Goal: Task Accomplishment & Management: Use online tool/utility

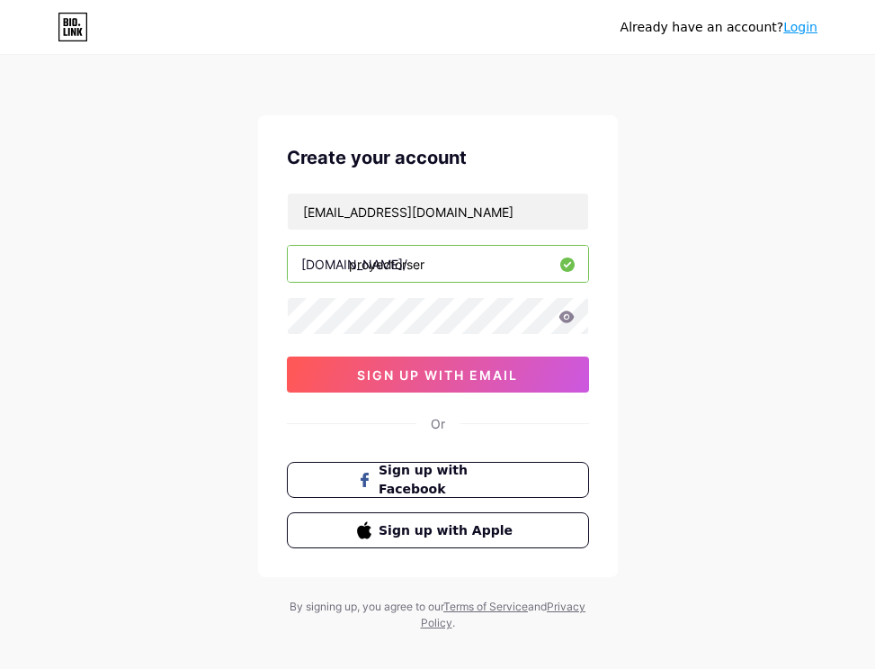
type input "sari.grs@gmail.com"
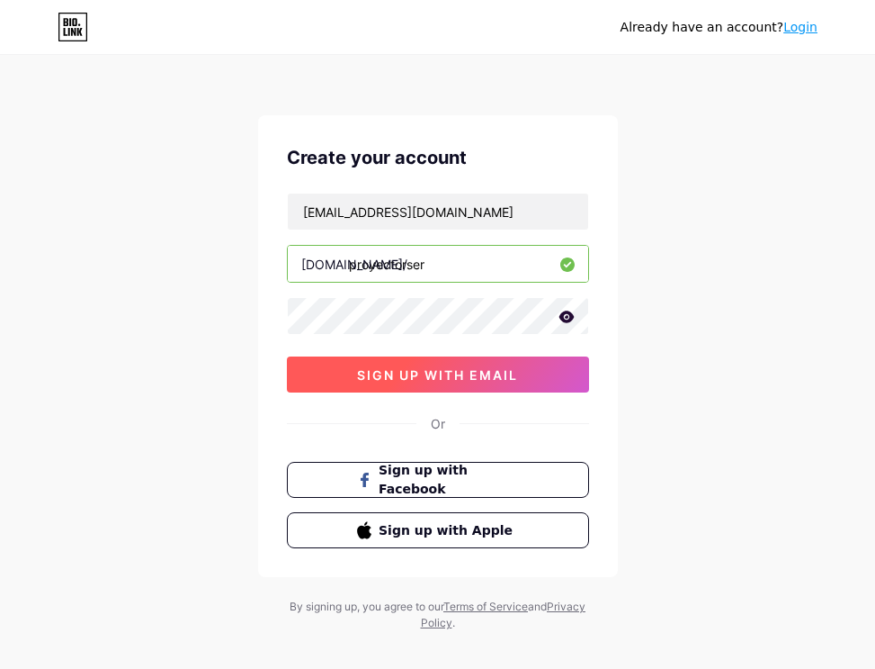
click at [448, 377] on span "sign up with email" at bounding box center [437, 374] width 161 height 15
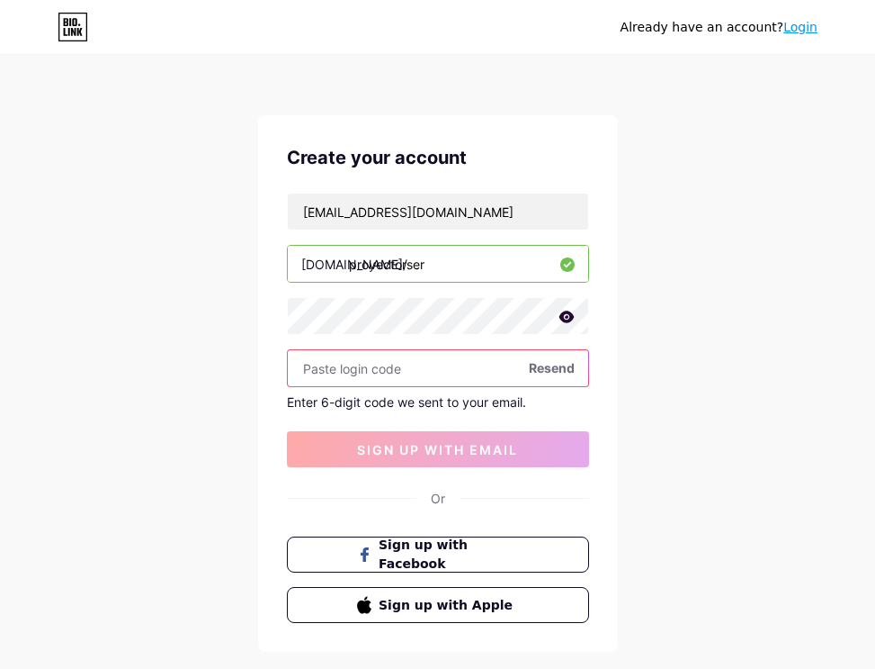
click at [403, 373] on input "text" at bounding box center [438, 368] width 301 height 36
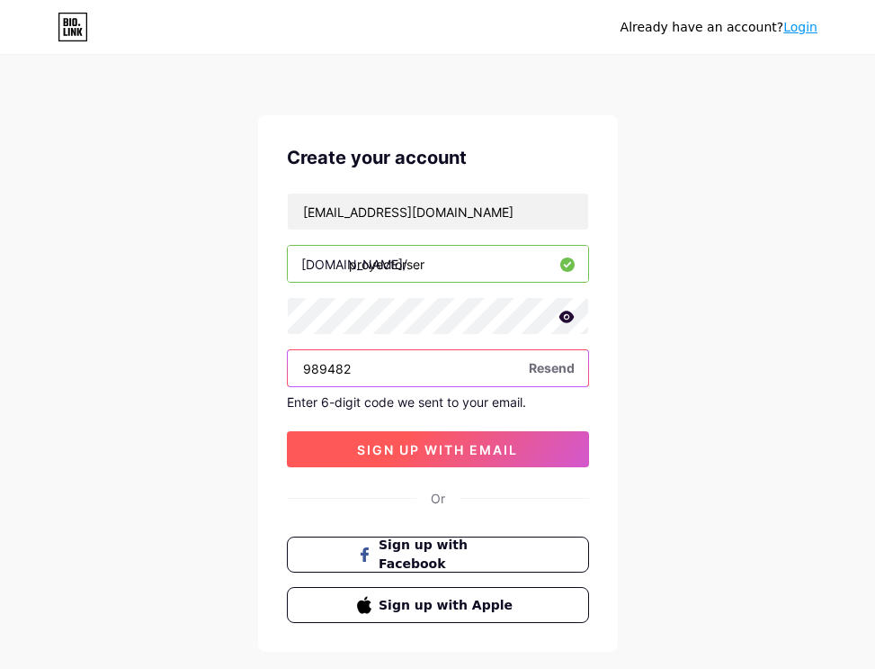
type input "989482"
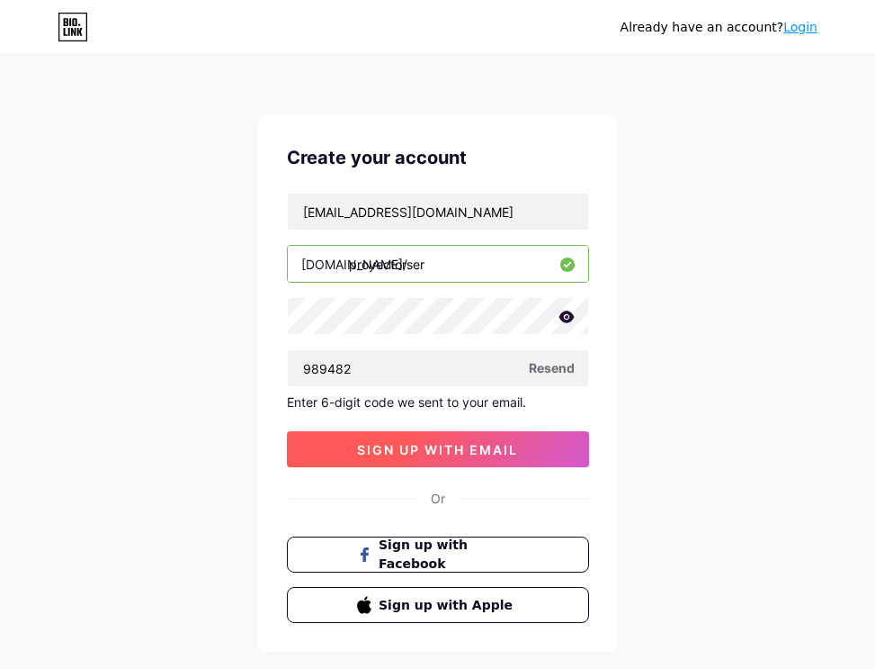
click at [396, 452] on span "sign up with email" at bounding box center [437, 449] width 161 height 15
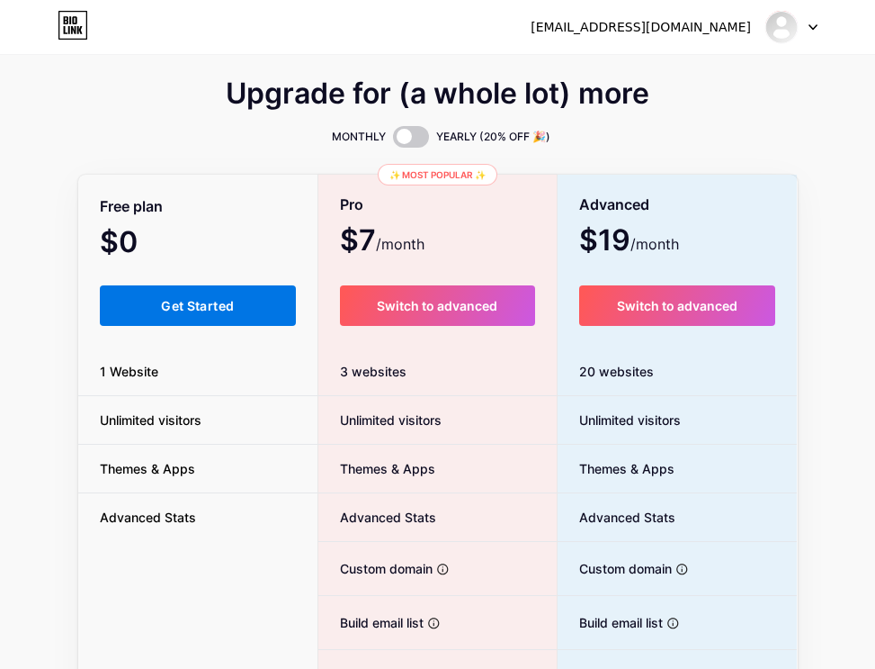
click at [261, 310] on button "Get Started" at bounding box center [198, 305] width 197 height 40
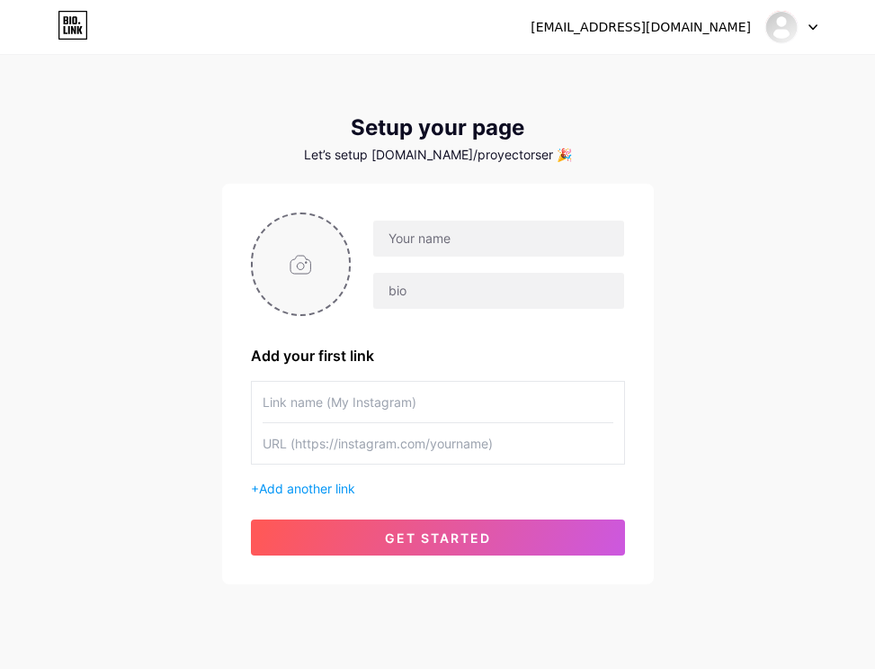
click at [301, 281] on input "file" at bounding box center [301, 264] width 97 height 100
type input "C:\fakepath\Opción A.png"
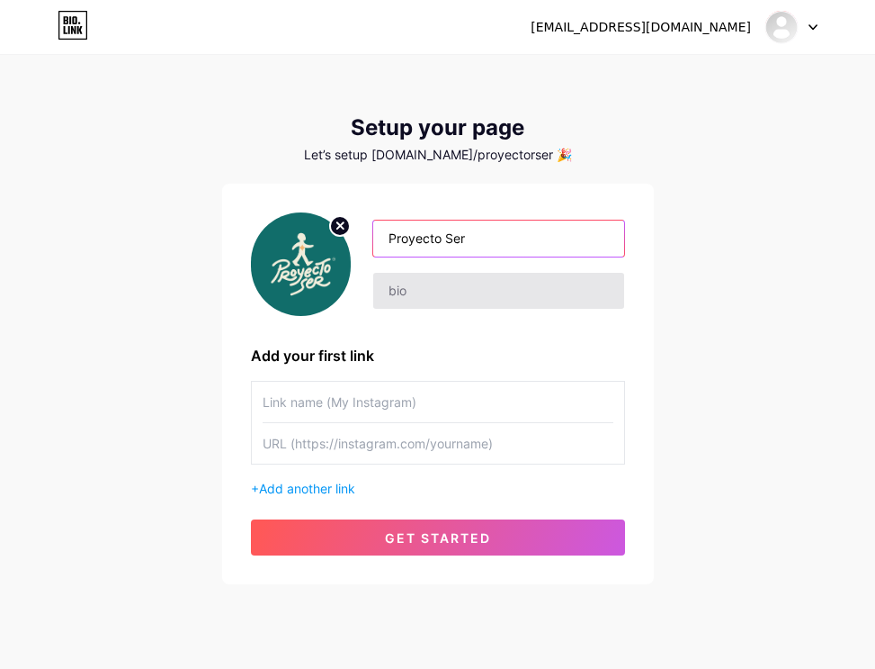
type input "Proyecto Ser"
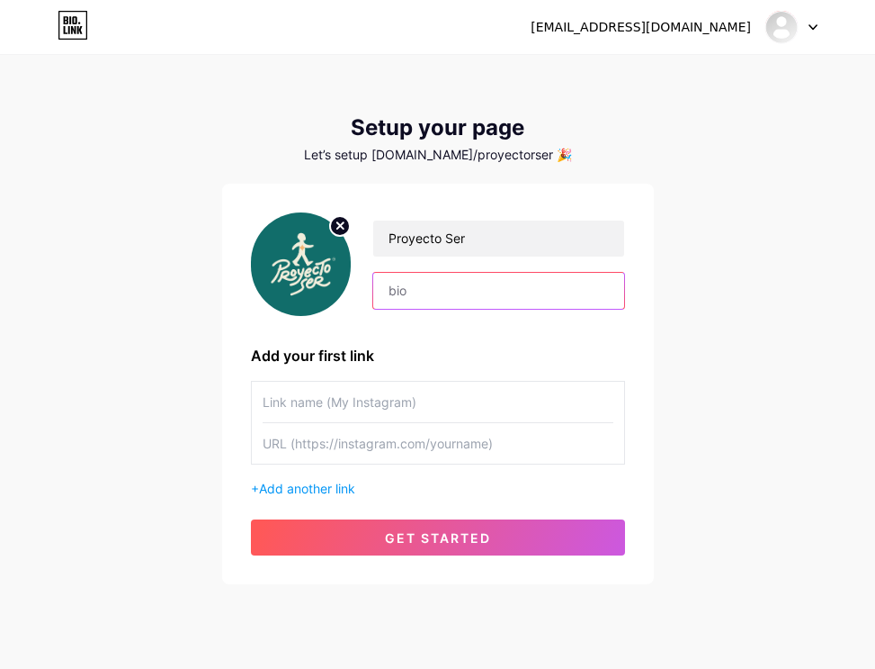
click at [425, 291] on input "text" at bounding box center [498, 291] width 250 height 36
type input "proyecto.ser.oe"
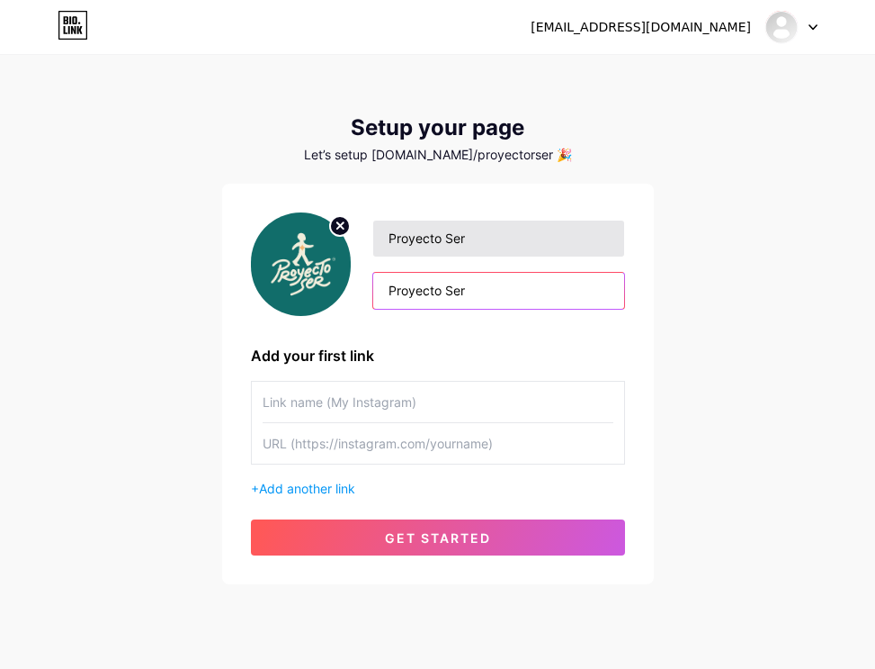
type input "Proyecto Ser"
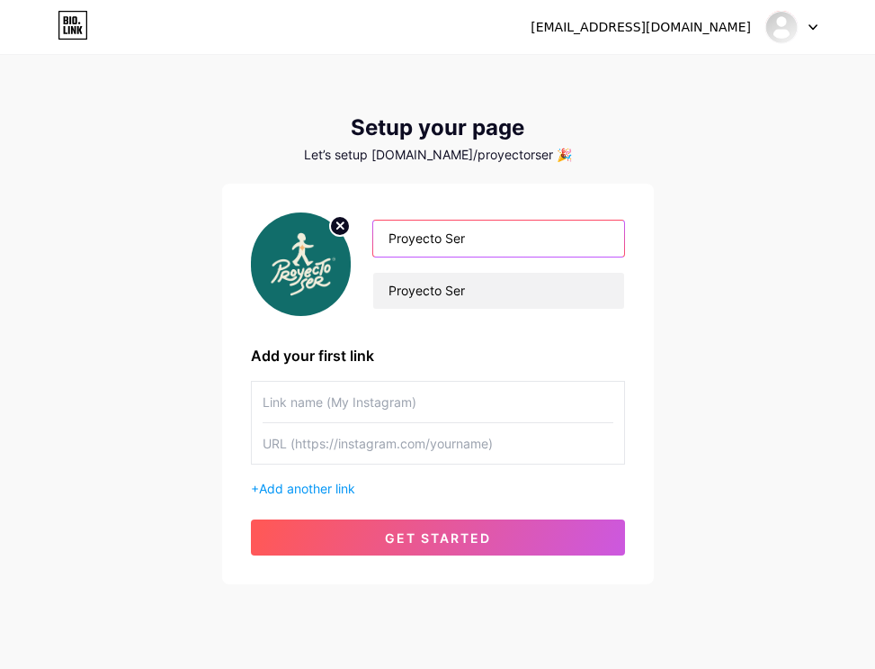
click at [494, 250] on input "Proyecto Ser" at bounding box center [498, 238] width 250 height 36
click at [489, 231] on input "Proyecto Ser" at bounding box center [498, 238] width 250 height 36
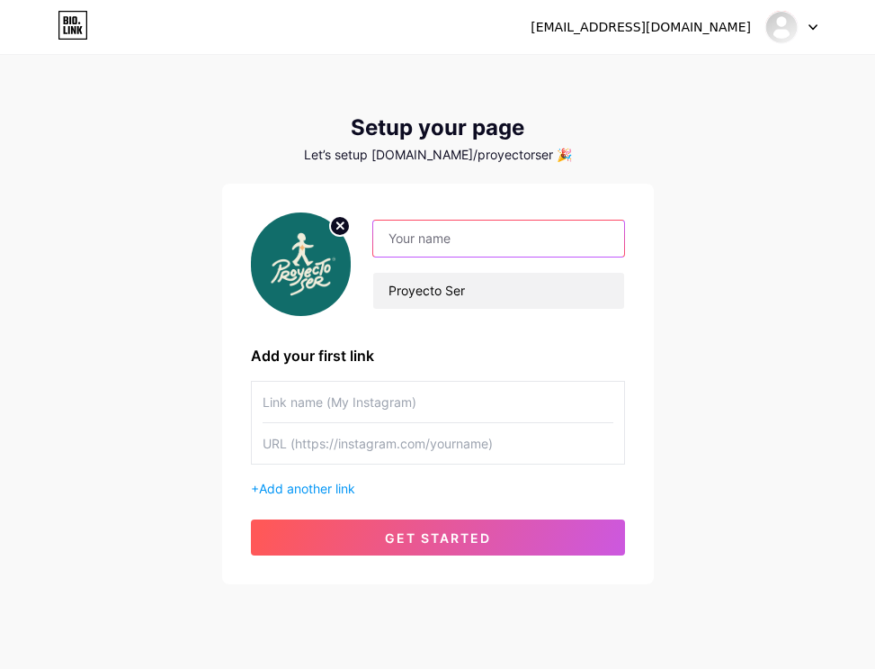
paste input "Proyecto Ser"
type input "Proyecto Ser"
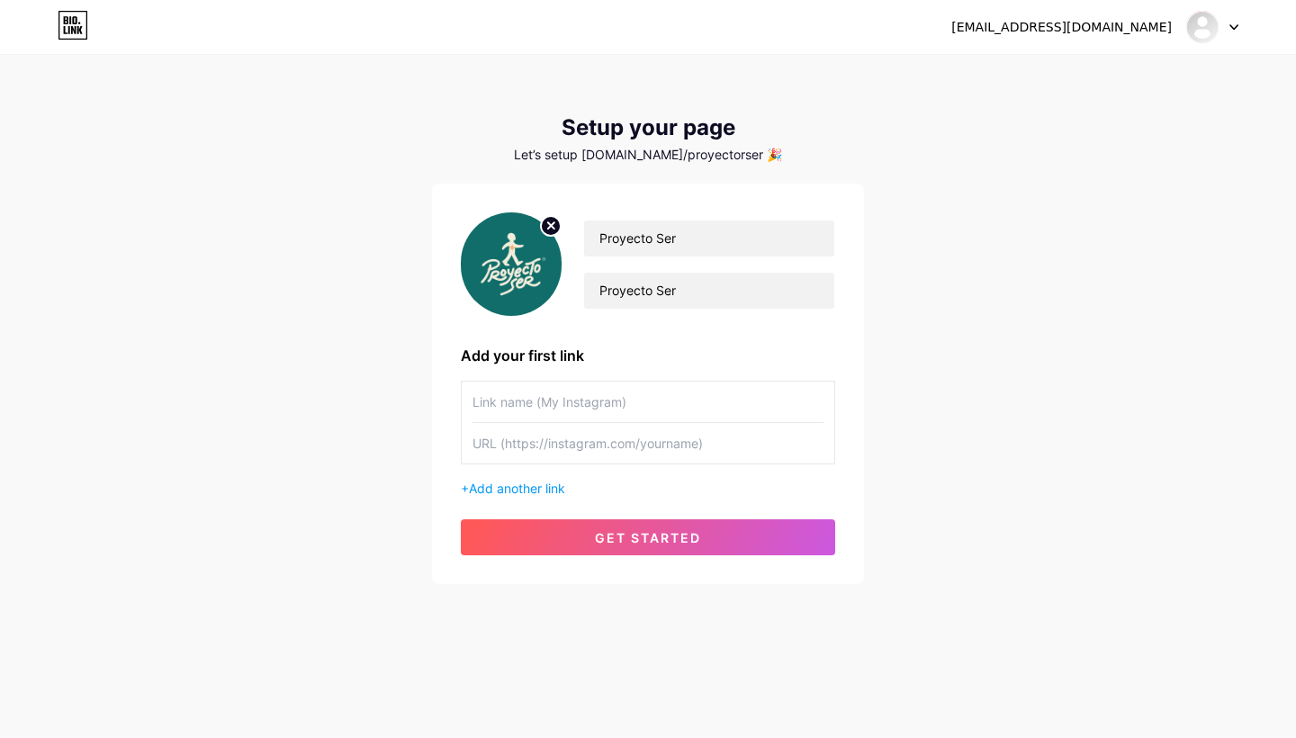
click at [576, 446] on input "text" at bounding box center [647, 443] width 351 height 40
paste input "[URL][DOMAIN_NAME][DOMAIN_NAME]"
type input "[URL][DOMAIN_NAME][DOMAIN_NAME]"
click at [559, 413] on input "text" at bounding box center [647, 402] width 351 height 40
type input "Instagram"
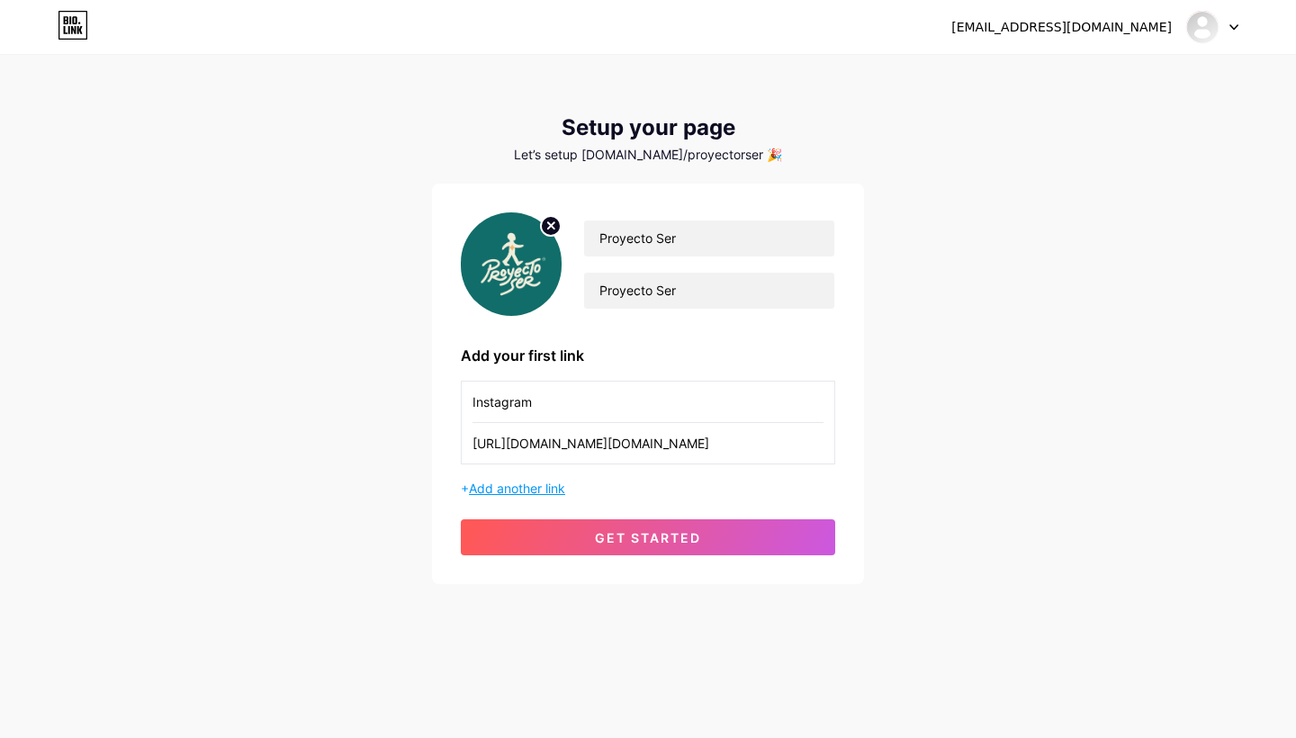
click at [543, 493] on span "Add another link" at bounding box center [517, 487] width 96 height 15
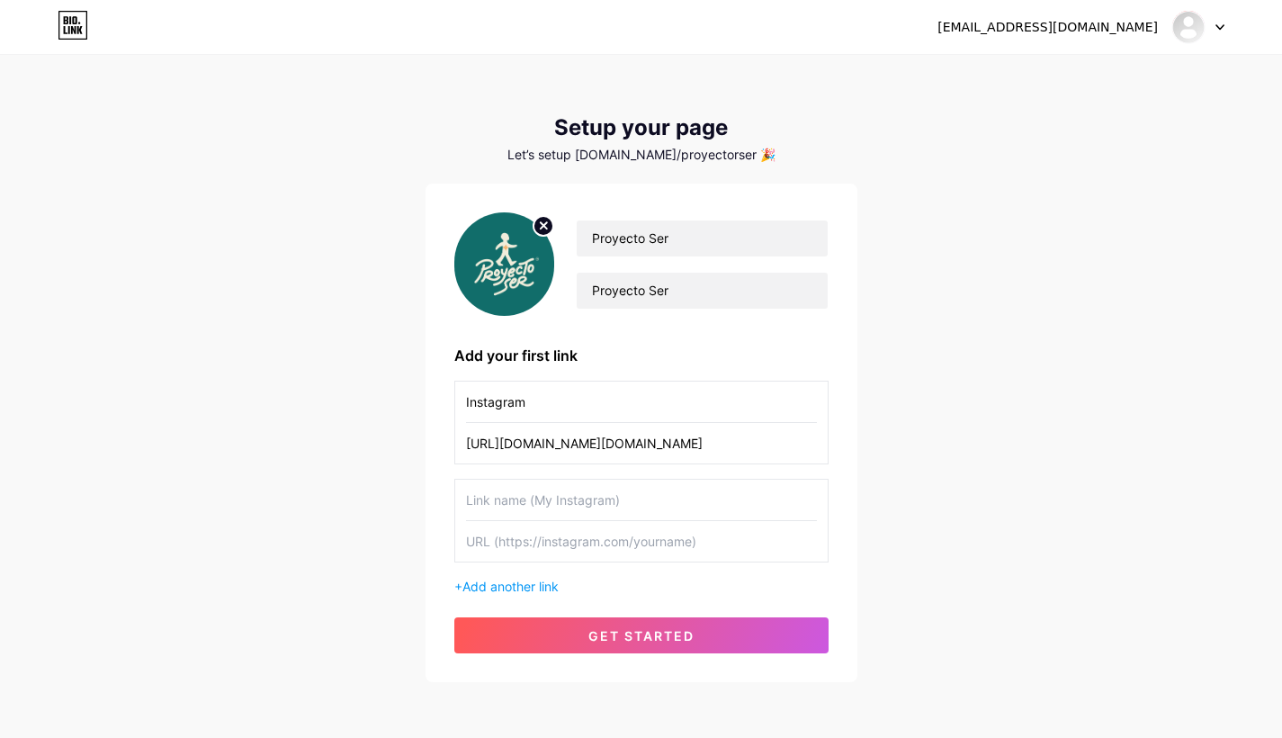
click at [514, 550] on input "text" at bounding box center [641, 541] width 351 height 40
paste input "[URL][DOMAIN_NAME][DOMAIN_NAME]"
type input "[URL][DOMAIN_NAME][DOMAIN_NAME]"
type input "Terapias"
click at [558, 585] on span "Add another link" at bounding box center [510, 586] width 96 height 15
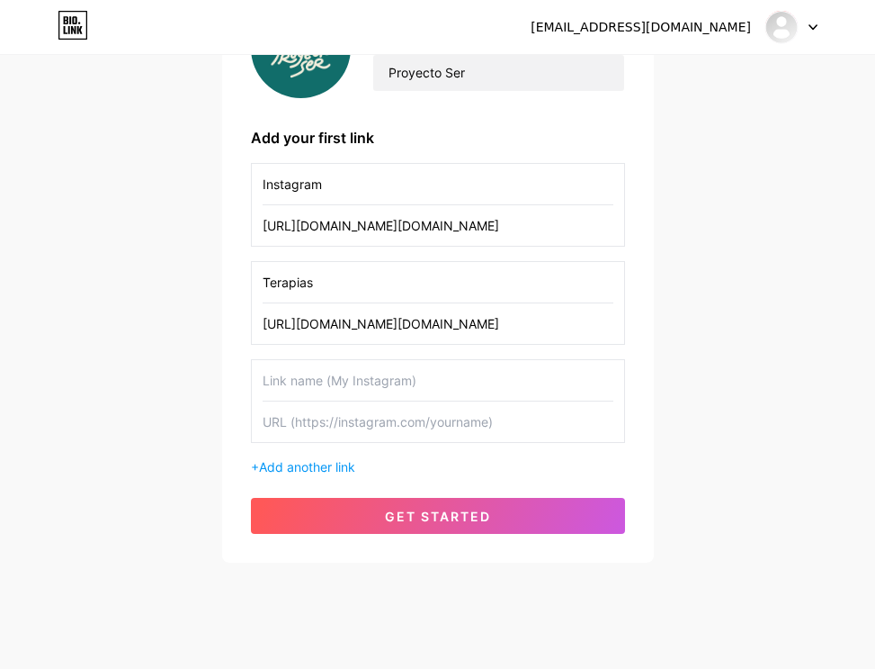
scroll to position [227, 0]
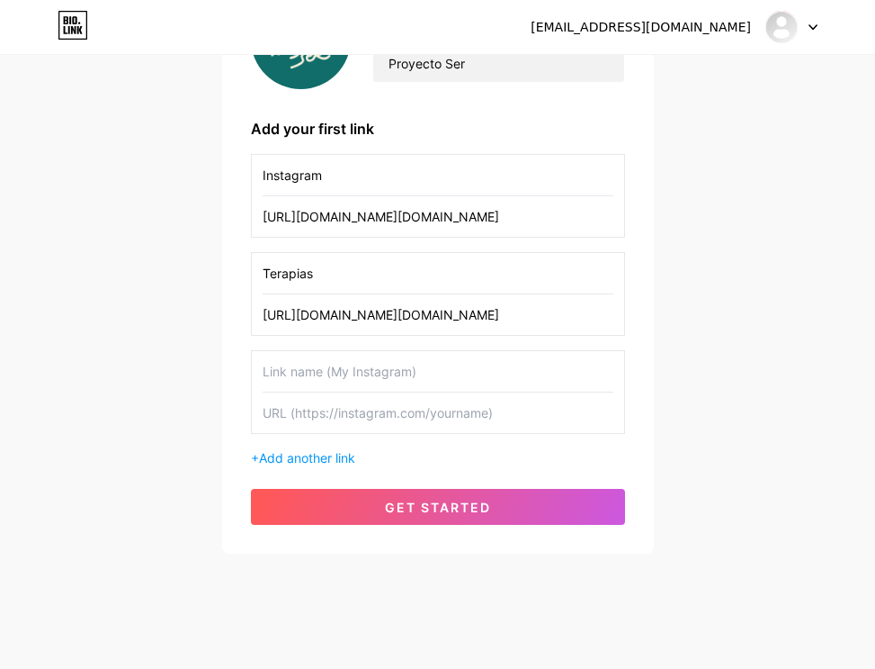
click at [339, 404] on input "text" at bounding box center [438, 412] width 351 height 40
paste input "[URL][DOMAIN_NAME][DOMAIN_NAME]"
type input "[URL][DOMAIN_NAME][DOMAIN_NAME]"
type input "C"
type input "Conoce nuestro proyecto ☀️"
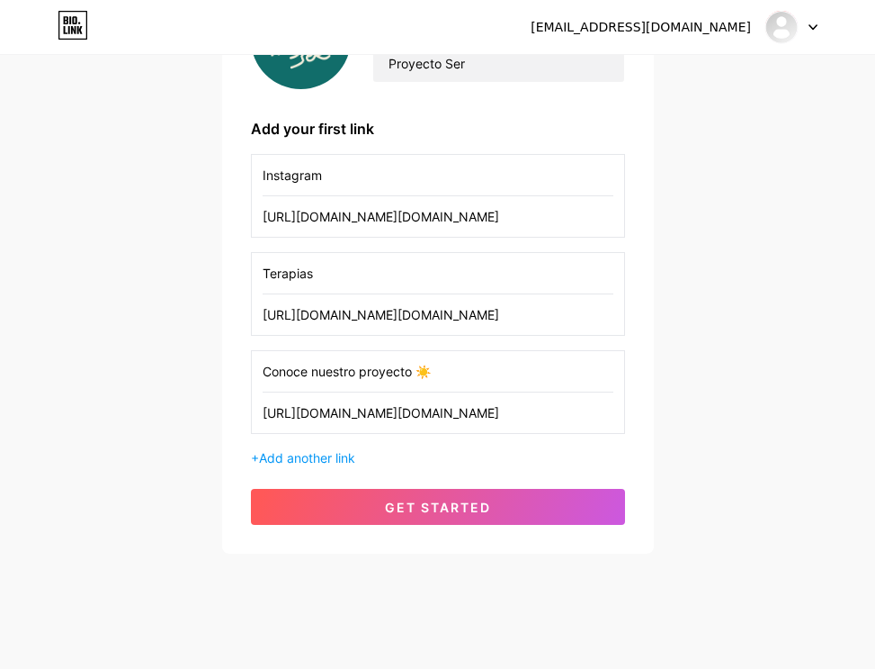
click at [360, 277] on input "Terapias" at bounding box center [438, 273] width 351 height 40
click at [426, 179] on input "Instagram" at bounding box center [438, 175] width 351 height 40
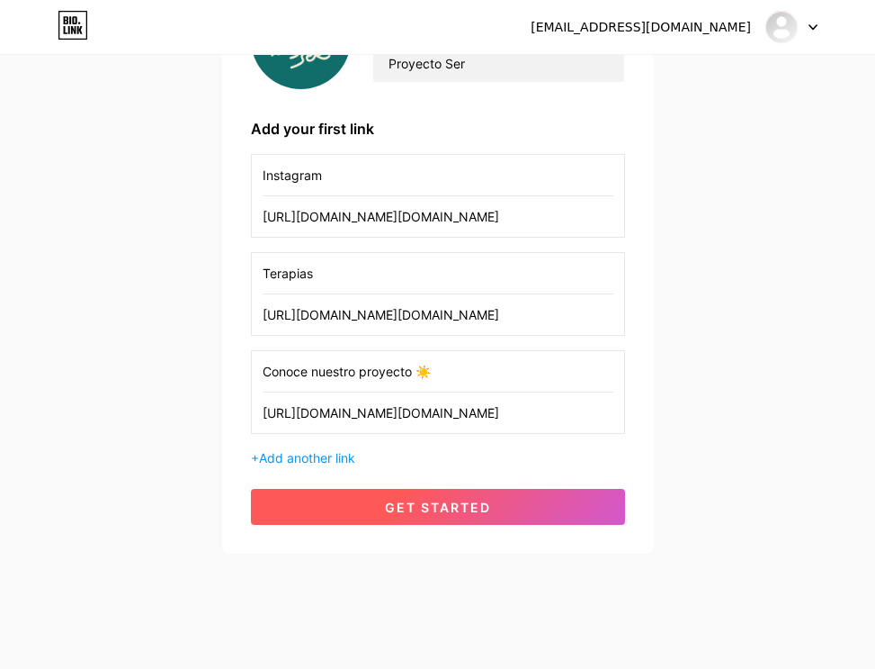
click at [415, 496] on button "get started" at bounding box center [438, 507] width 374 height 36
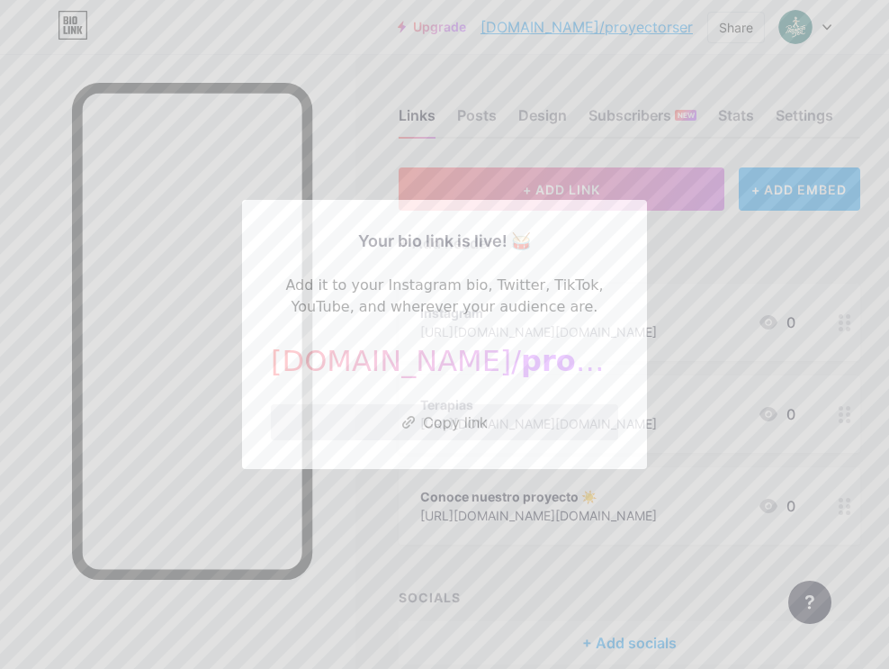
click at [449, 422] on button "Copy link" at bounding box center [444, 422] width 347 height 36
click at [550, 175] on div at bounding box center [444, 334] width 889 height 669
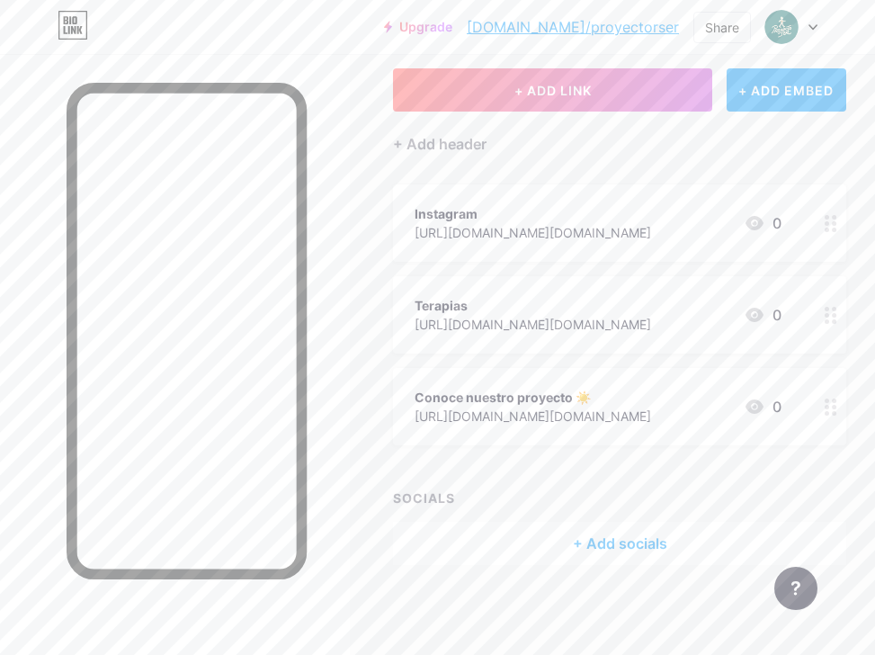
scroll to position [98, 0]
click at [566, 225] on div "[URL][DOMAIN_NAME][DOMAIN_NAME]" at bounding box center [533, 233] width 237 height 19
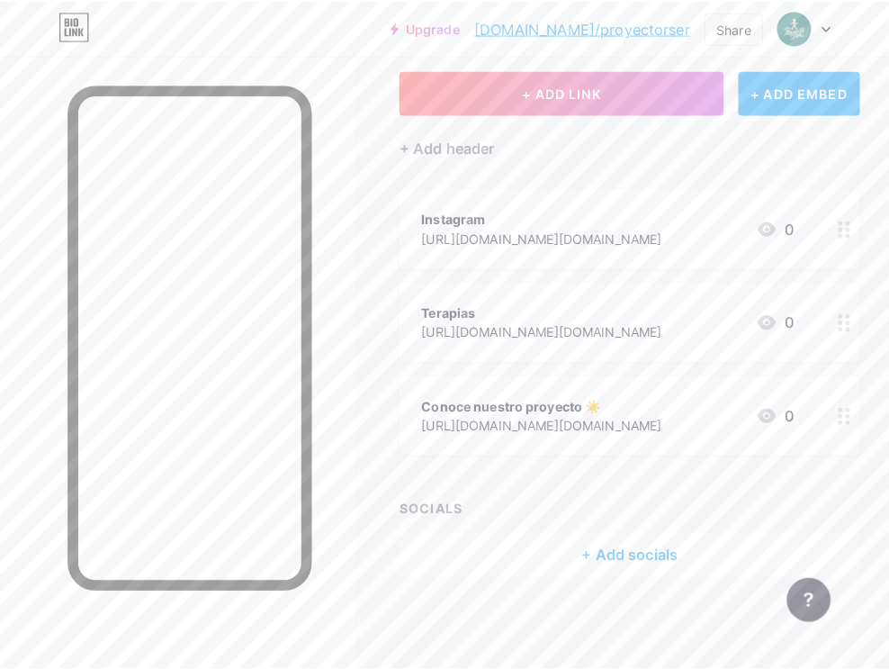
scroll to position [85, 0]
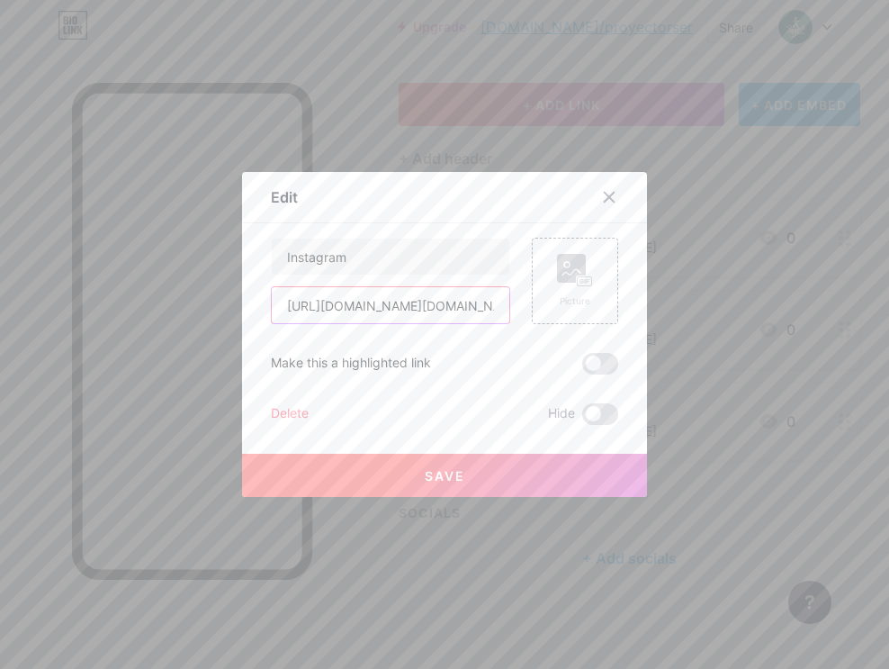
click at [414, 301] on input "[URL][DOMAIN_NAME][DOMAIN_NAME]" at bounding box center [391, 305] width 238 height 36
click at [602, 203] on icon at bounding box center [609, 197] width 14 height 14
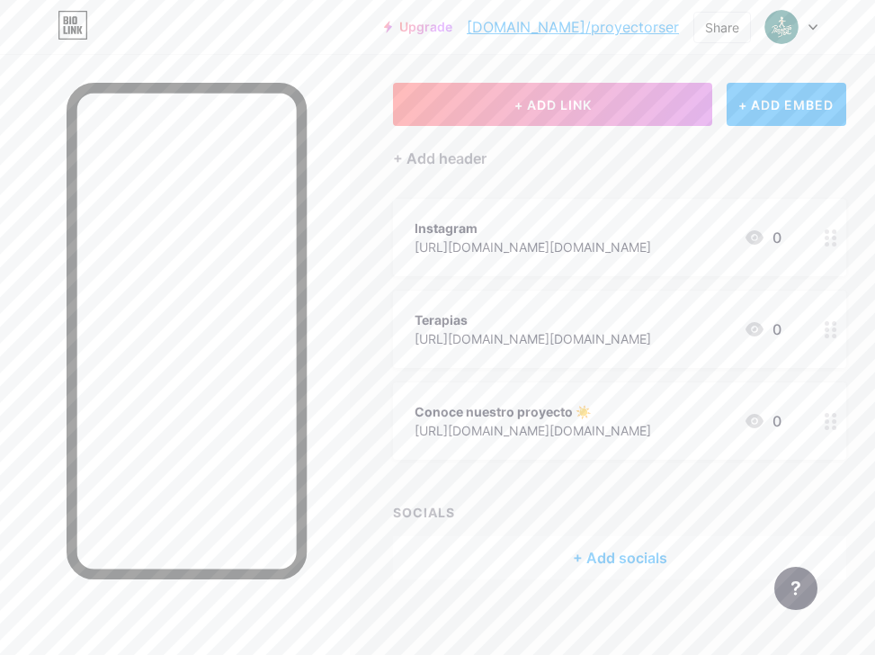
click at [578, 329] on div "[URL][DOMAIN_NAME][DOMAIN_NAME]" at bounding box center [533, 338] width 237 height 19
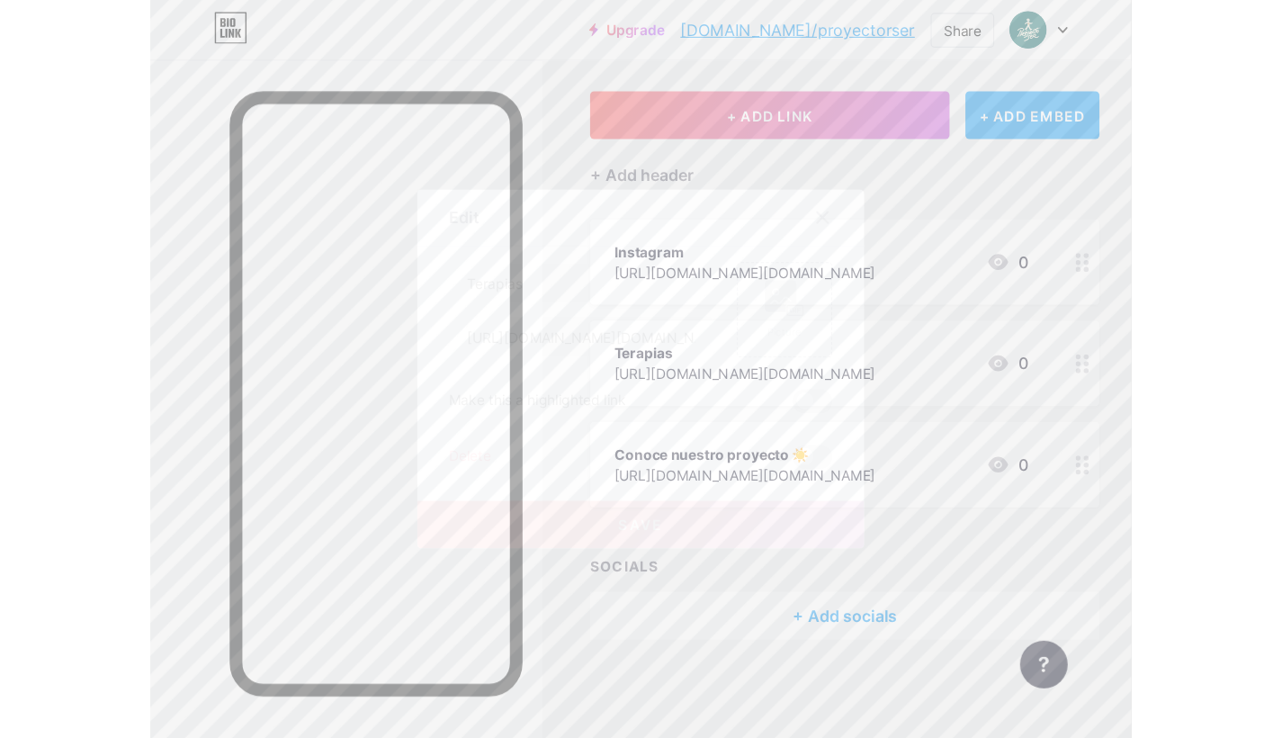
scroll to position [15, 0]
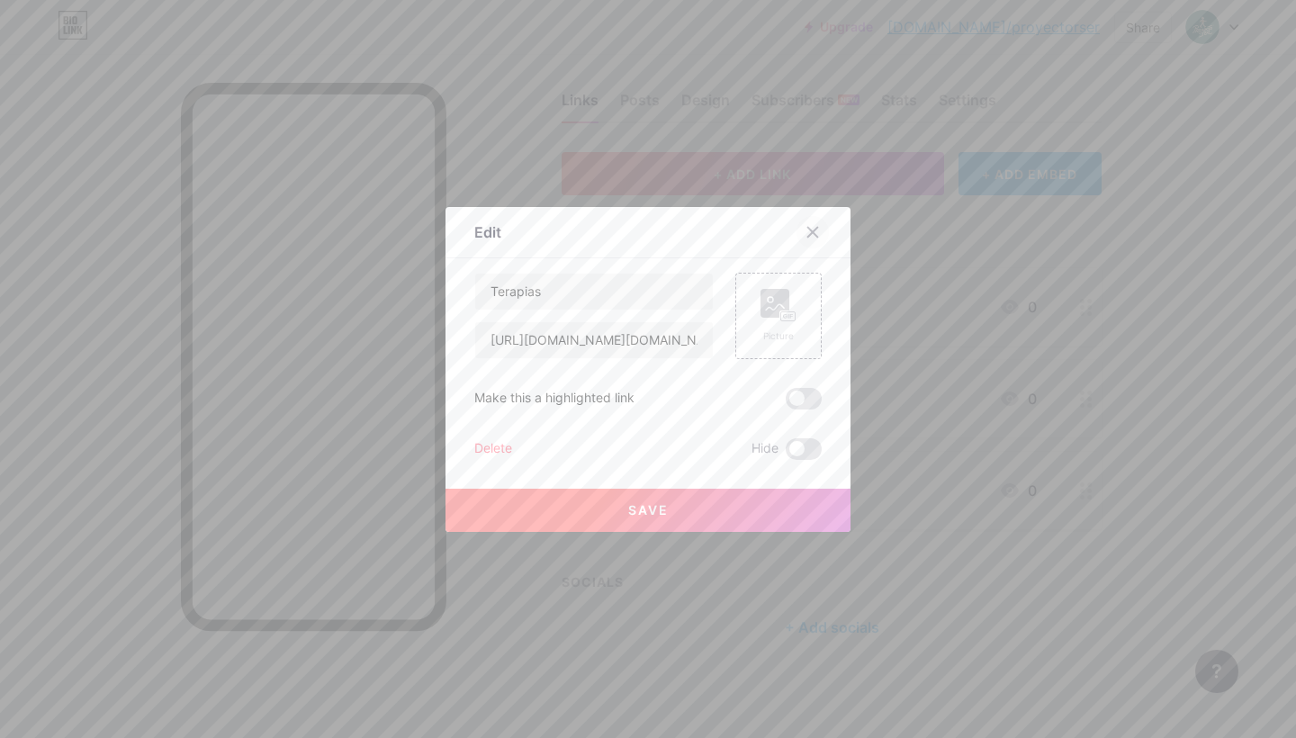
click at [810, 231] on icon at bounding box center [812, 232] width 14 height 14
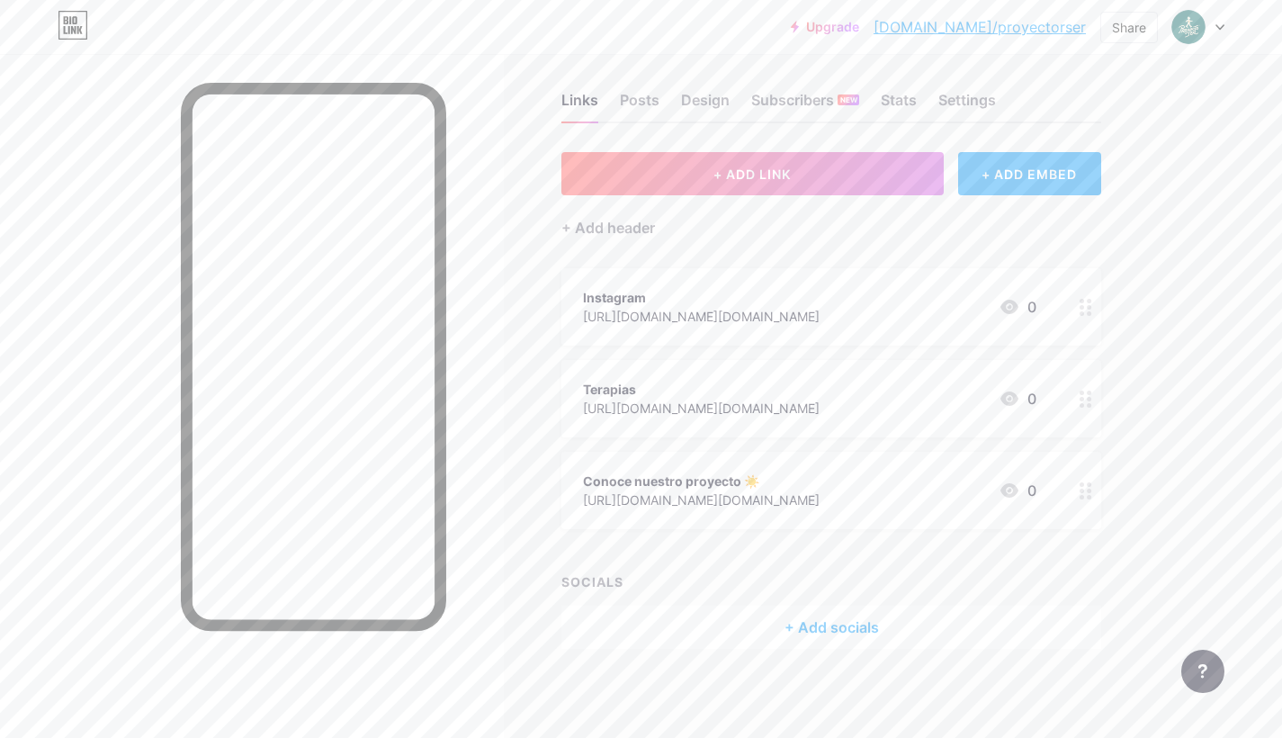
drag, startPoint x: 946, startPoint y: 464, endPoint x: 947, endPoint y: 282, distance: 182.7
click at [875, 282] on span "Instagram https://www.instagram.com/proyecto.ser.pe?utm_source=ig_web_button_sh…" at bounding box center [831, 398] width 540 height 261
click at [875, 485] on icon at bounding box center [1086, 490] width 13 height 17
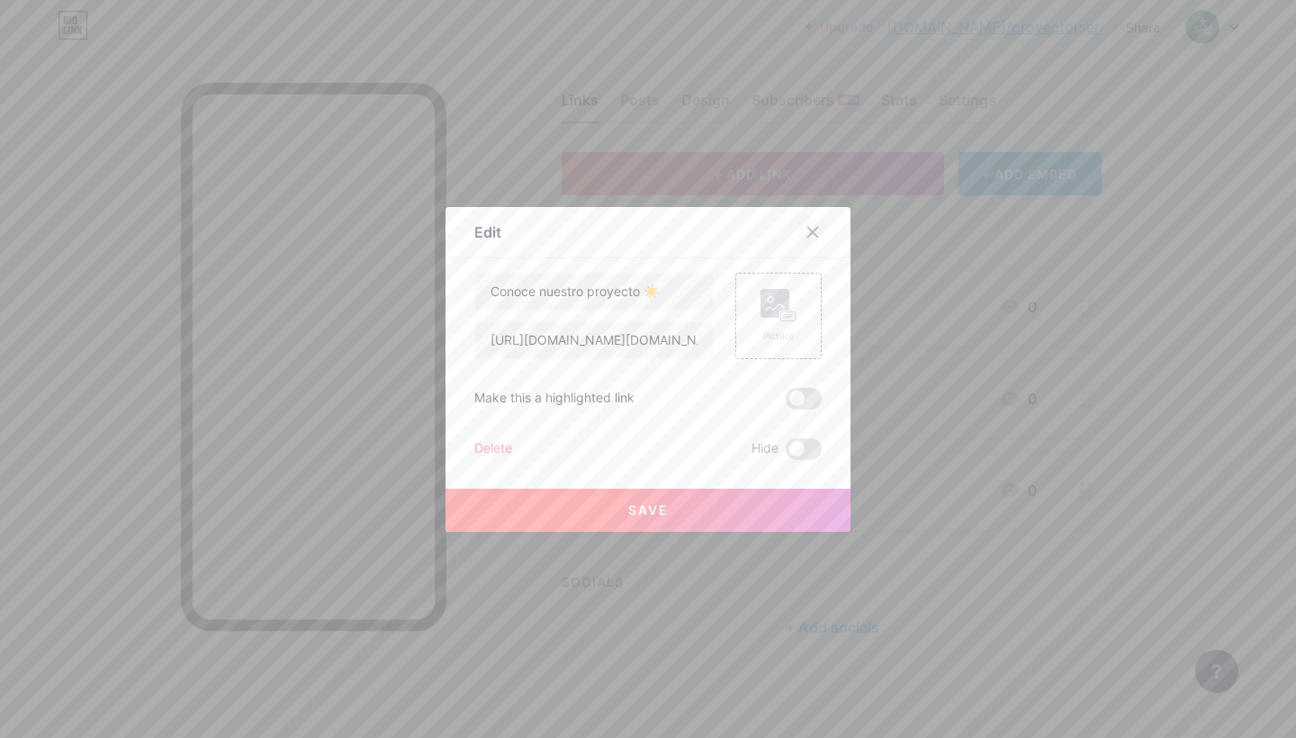
click at [805, 241] on div at bounding box center [812, 232] width 32 height 32
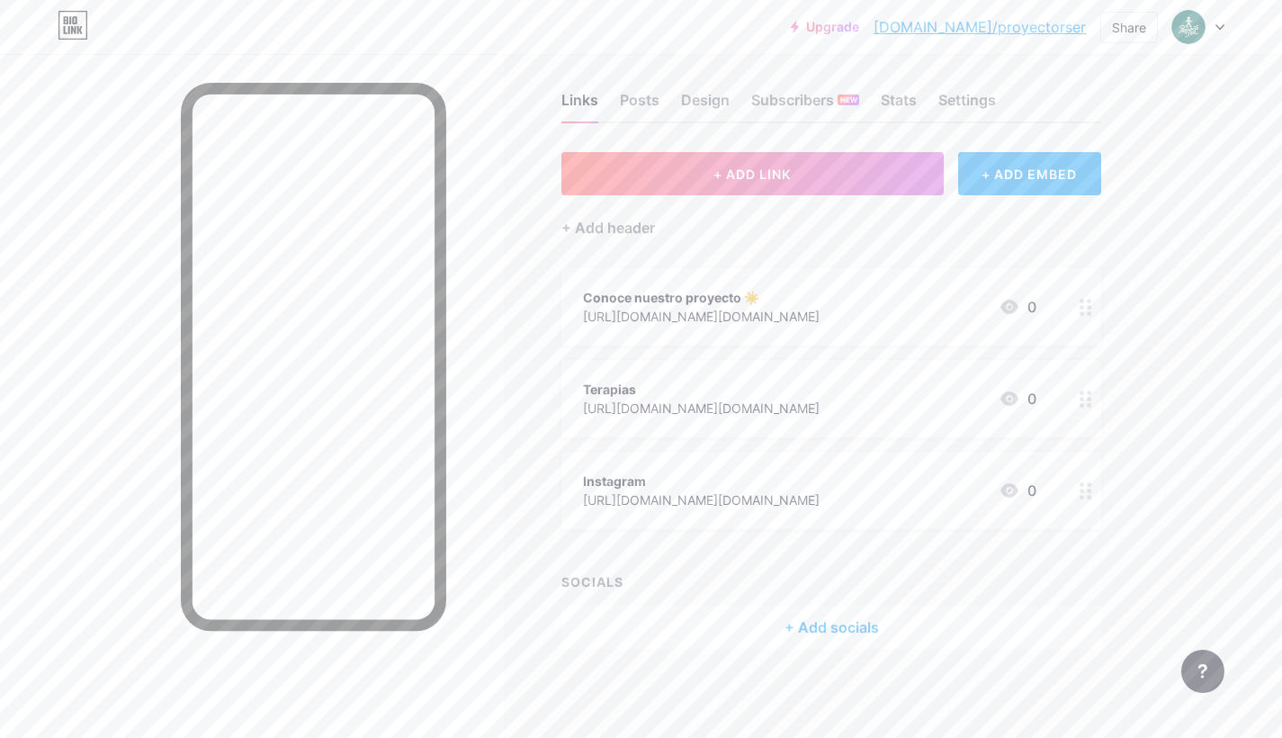
click at [820, 402] on div "[URL][DOMAIN_NAME][DOMAIN_NAME]" at bounding box center [701, 408] width 237 height 19
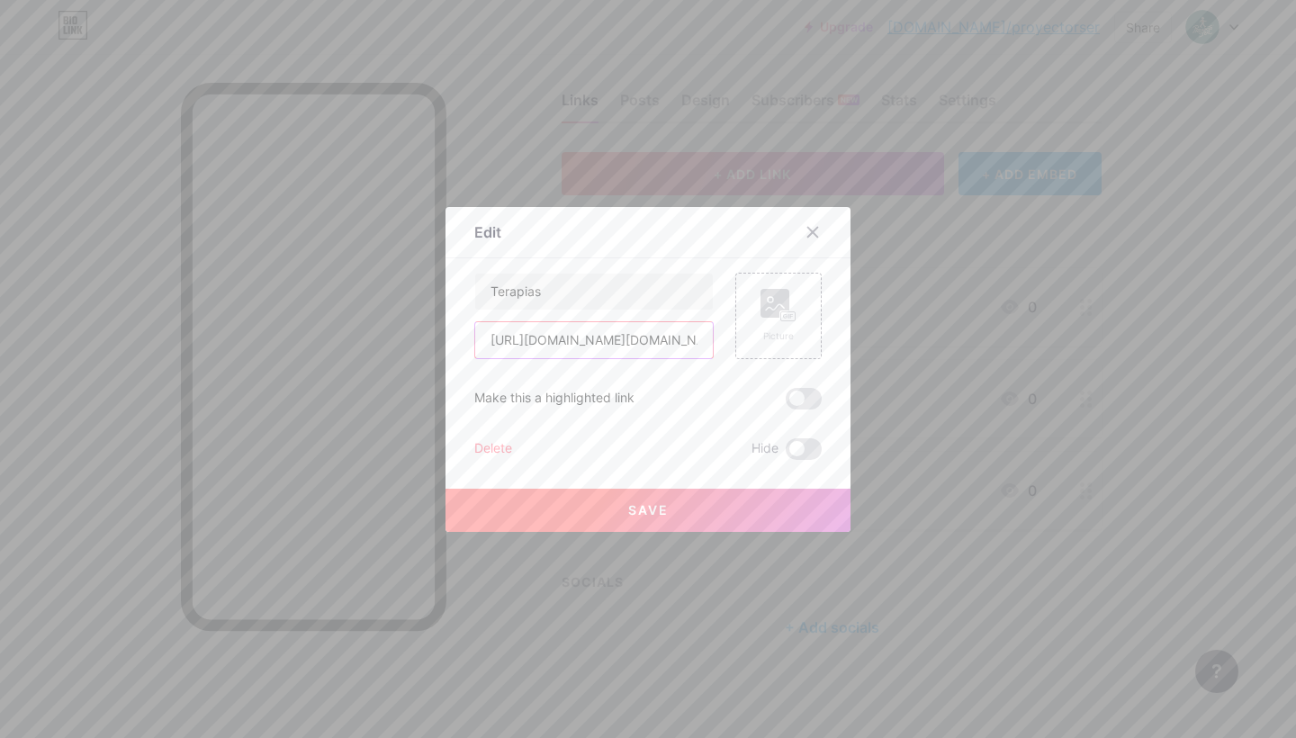
click at [646, 341] on input "[URL][DOMAIN_NAME][DOMAIN_NAME]" at bounding box center [594, 340] width 238 height 36
paste input "[URL][DOMAIN_NAME]"
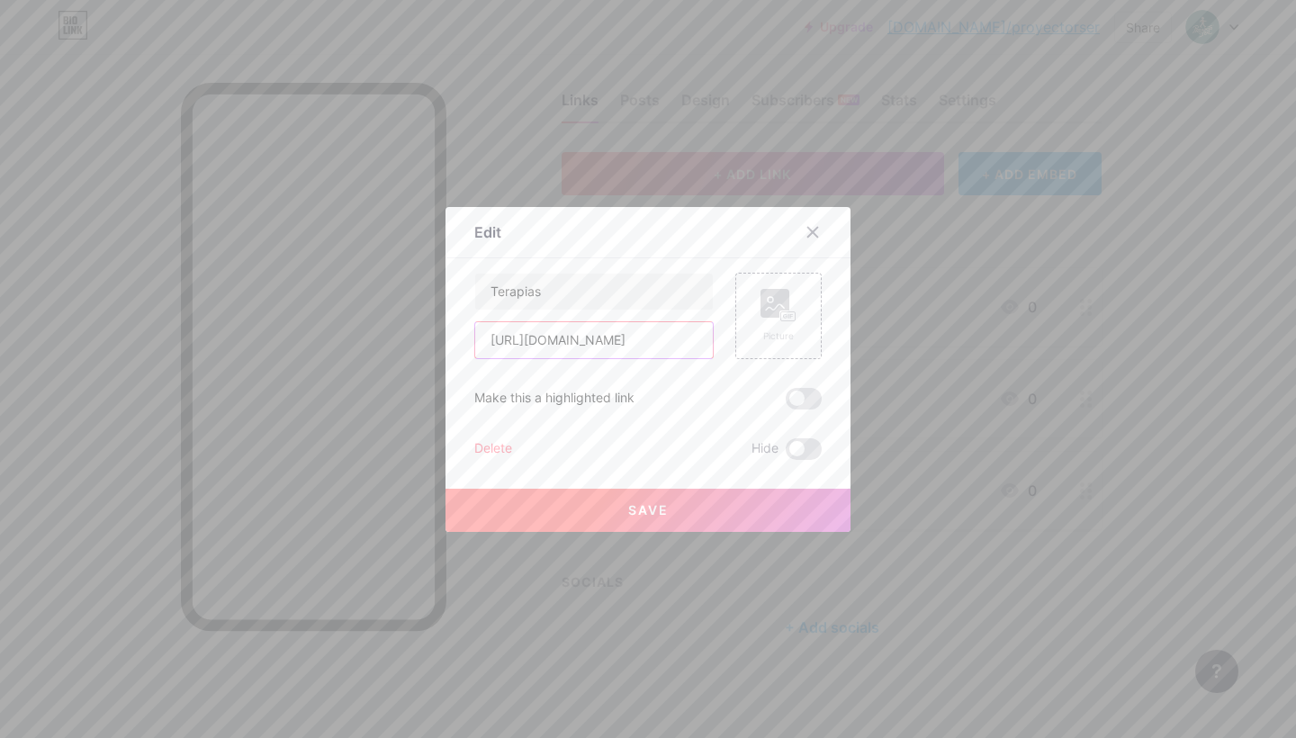
type input "[URL][DOMAIN_NAME]"
click at [703, 506] on button "Save" at bounding box center [647, 510] width 405 height 43
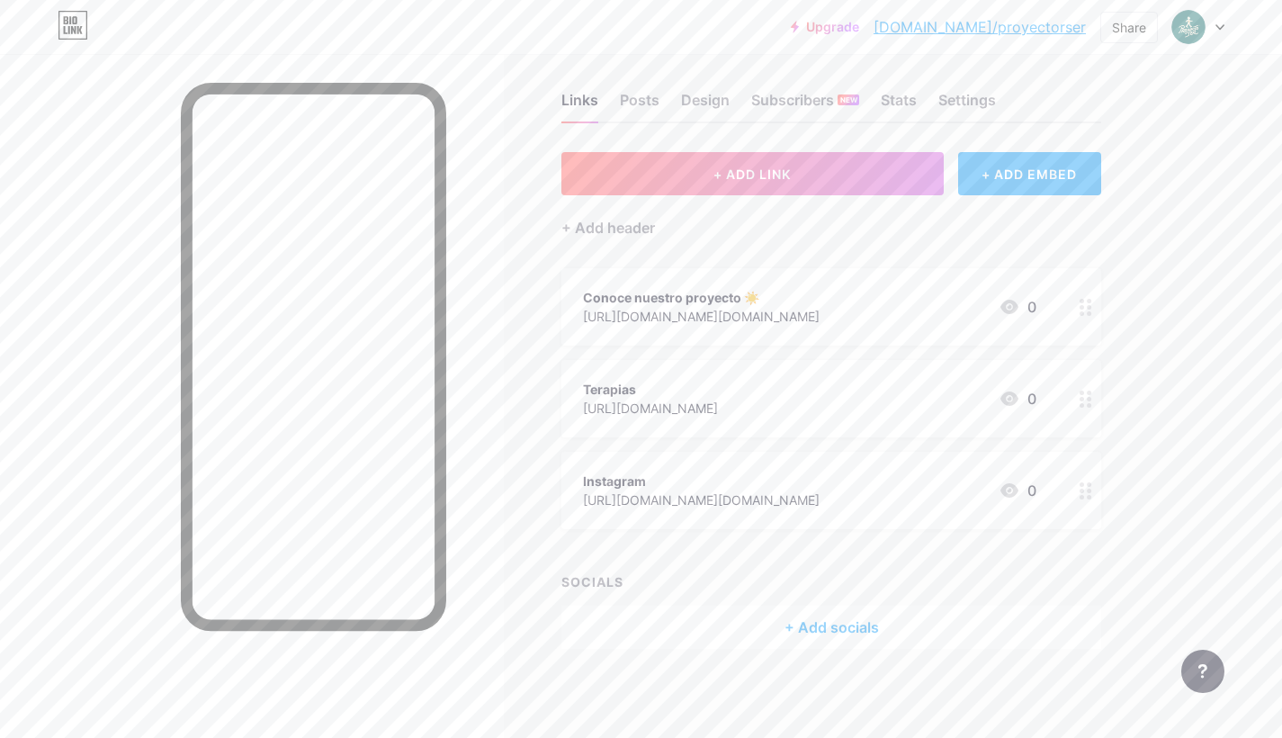
click at [820, 314] on div "[URL][DOMAIN_NAME][DOMAIN_NAME]" at bounding box center [701, 316] width 237 height 19
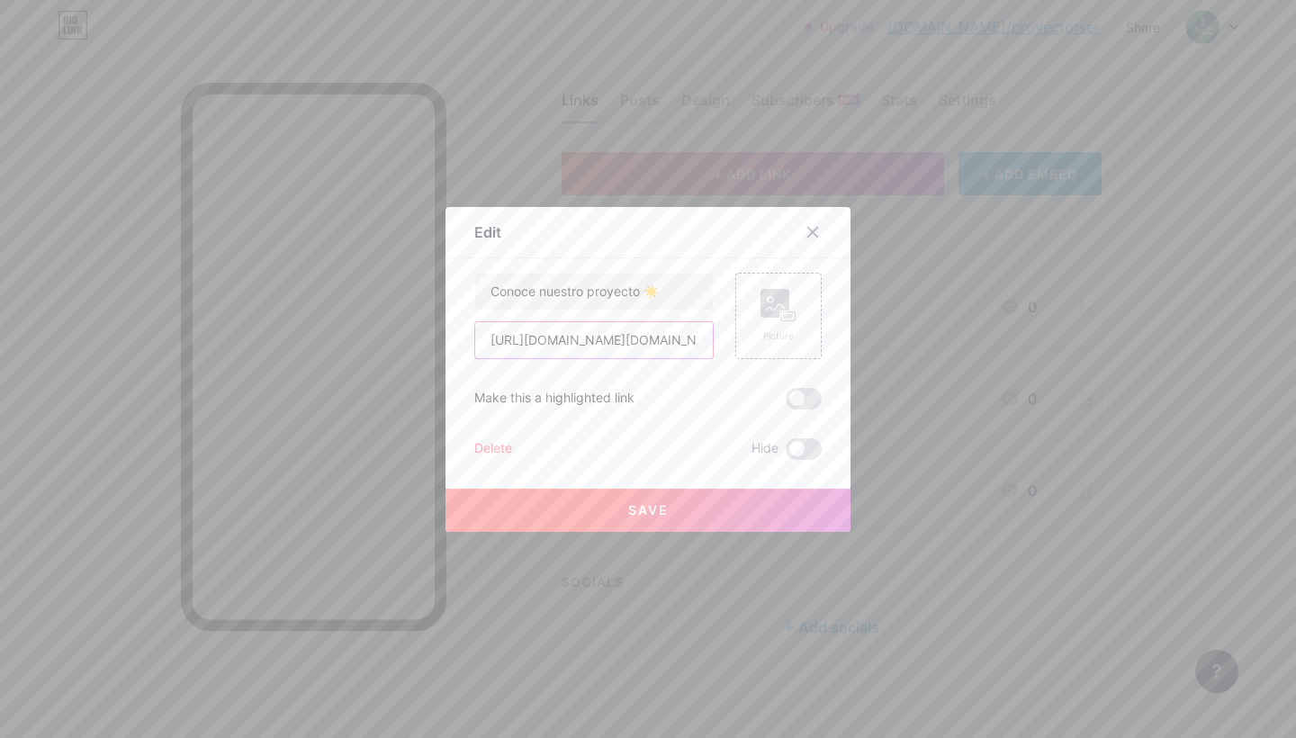
click at [602, 346] on input "[URL][DOMAIN_NAME][DOMAIN_NAME]" at bounding box center [594, 340] width 238 height 36
paste input "drive.google.com/file/d/1SwHa2Y42i2_wvJTU2wJRx3haY-bepvt0/view?usp=share_link"
type input "[URL][DOMAIN_NAME]"
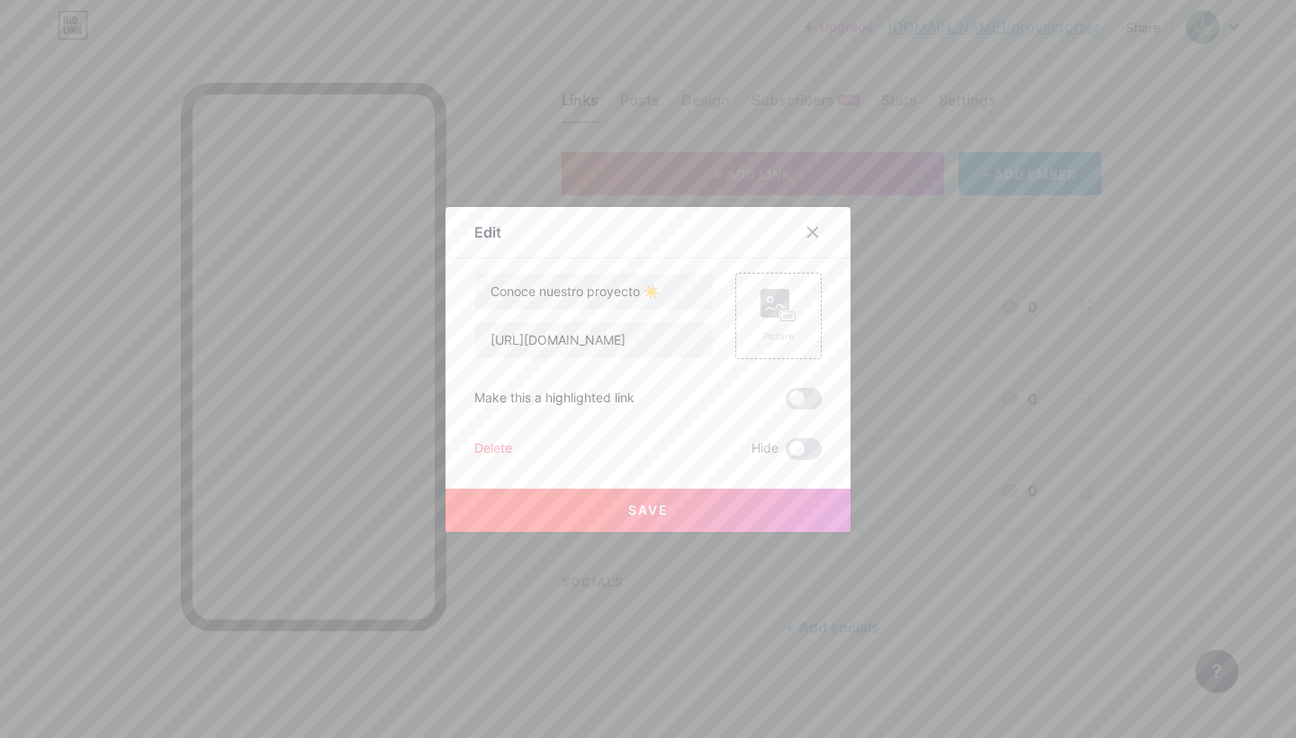
click at [621, 494] on button "Save" at bounding box center [647, 510] width 405 height 43
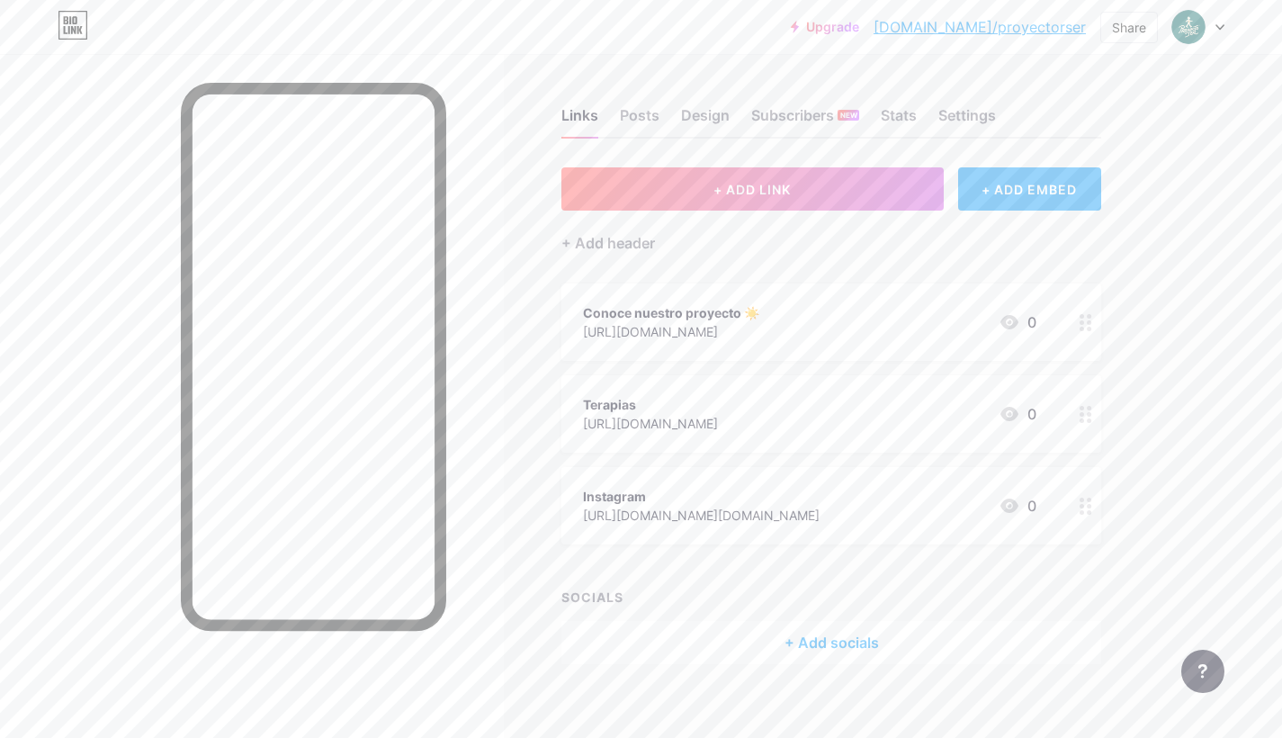
scroll to position [0, 0]
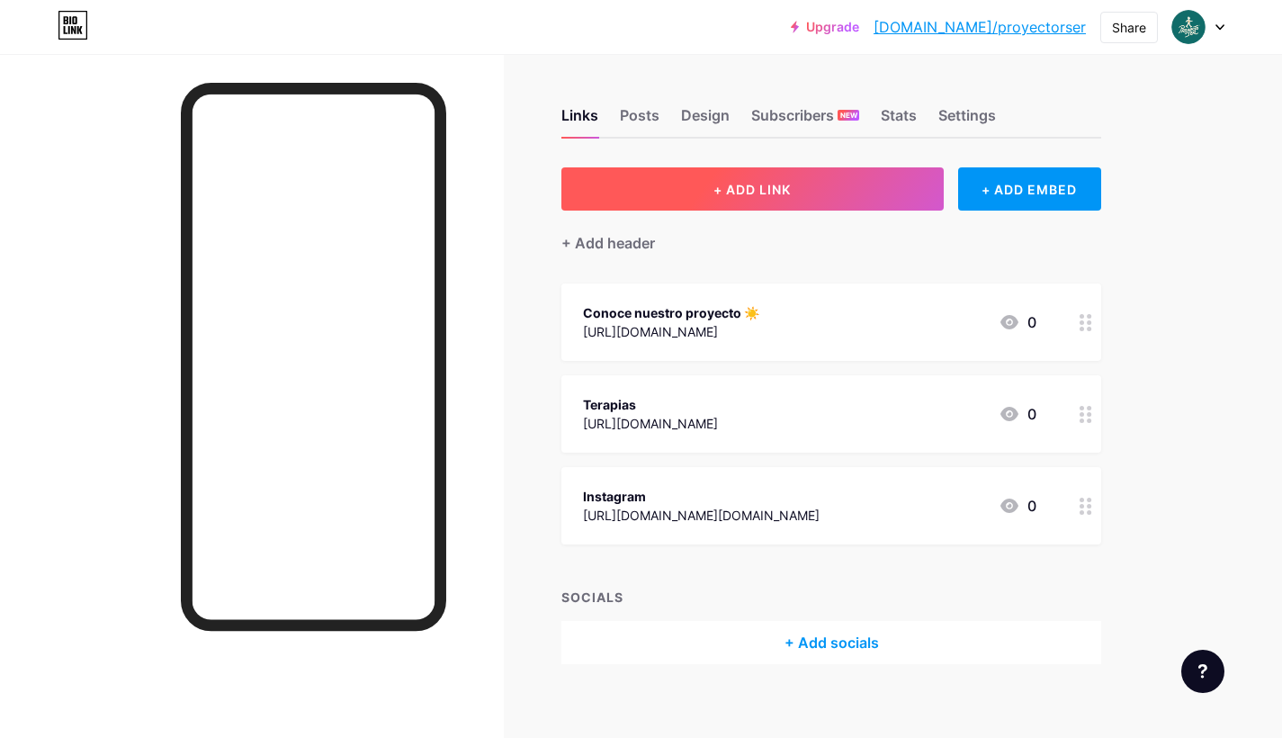
click at [817, 193] on button "+ ADD LINK" at bounding box center [752, 188] width 382 height 43
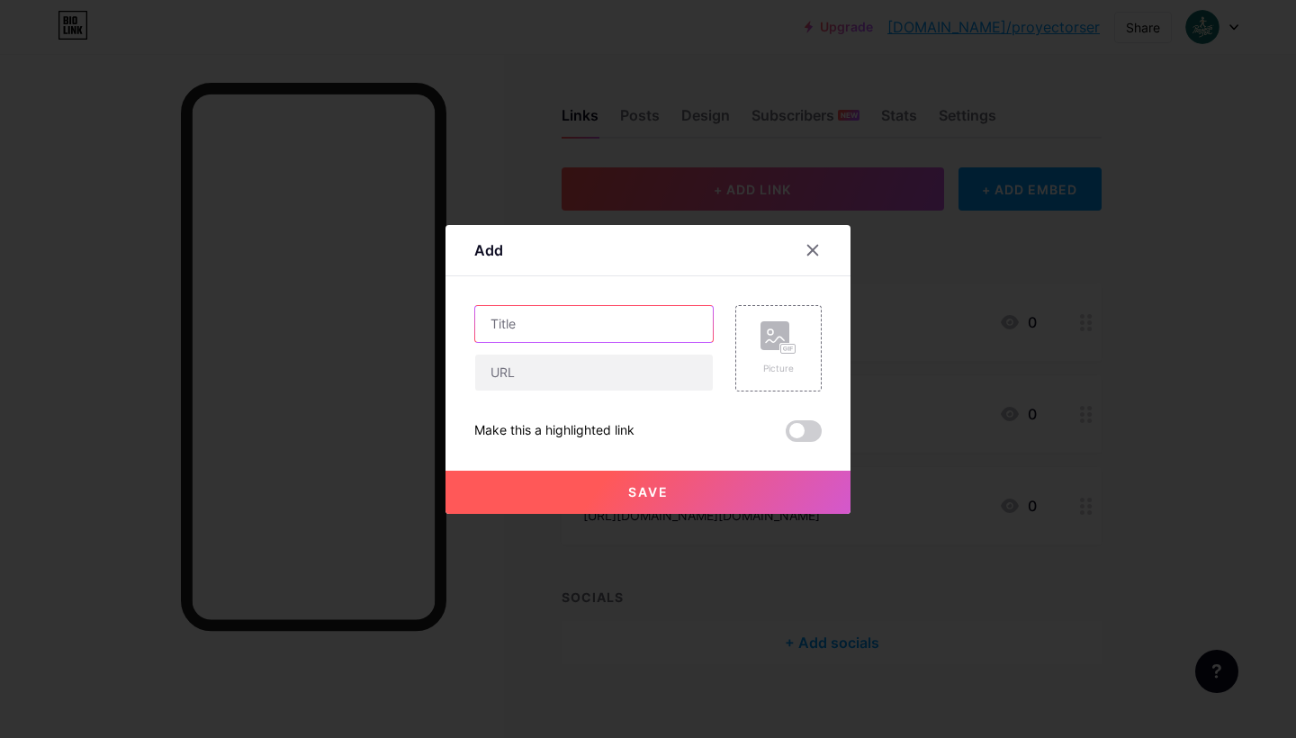
click at [577, 328] on input "text" at bounding box center [594, 324] width 238 height 36
type input "WhatsApp"
drag, startPoint x: 577, startPoint y: 328, endPoint x: 574, endPoint y: 368, distance: 39.7
click at [574, 368] on input "text" at bounding box center [594, 373] width 238 height 36
paste input "[URL][DOMAIN_NAME]"
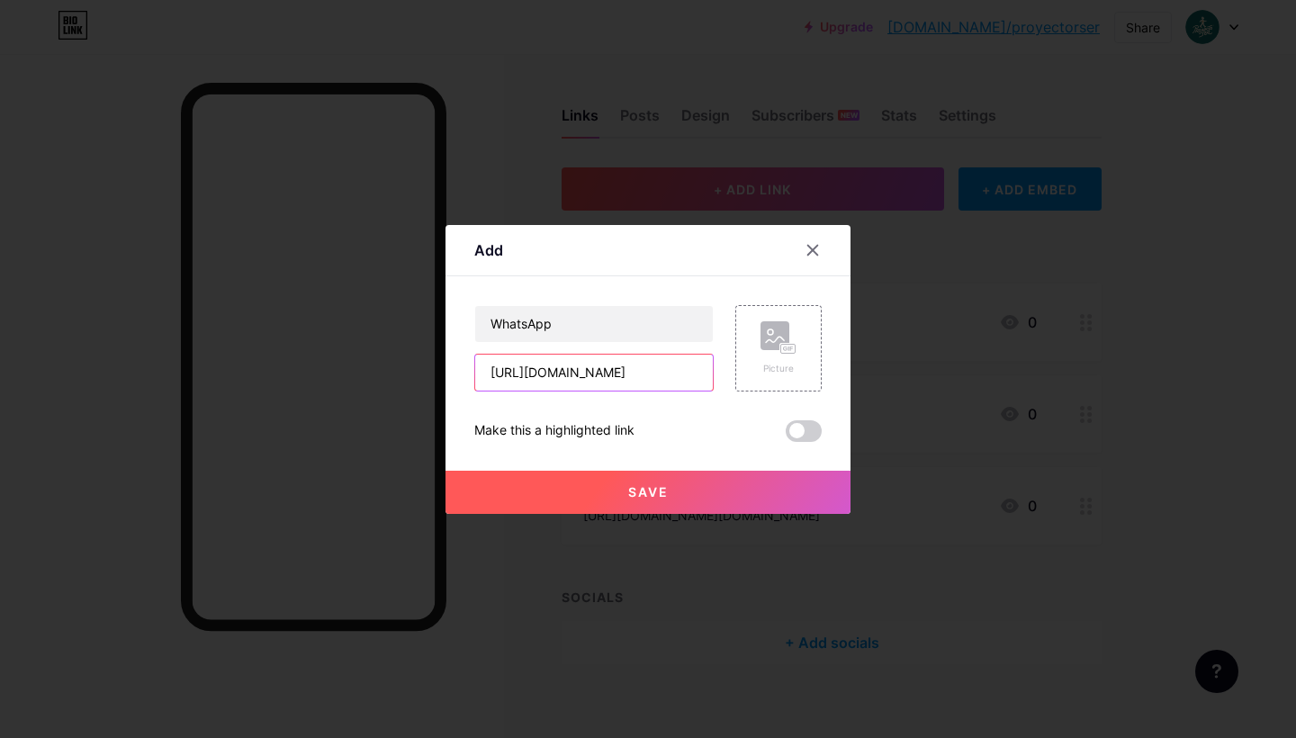
type input "[URL][DOMAIN_NAME]"
click at [593, 498] on button "Save" at bounding box center [647, 492] width 405 height 43
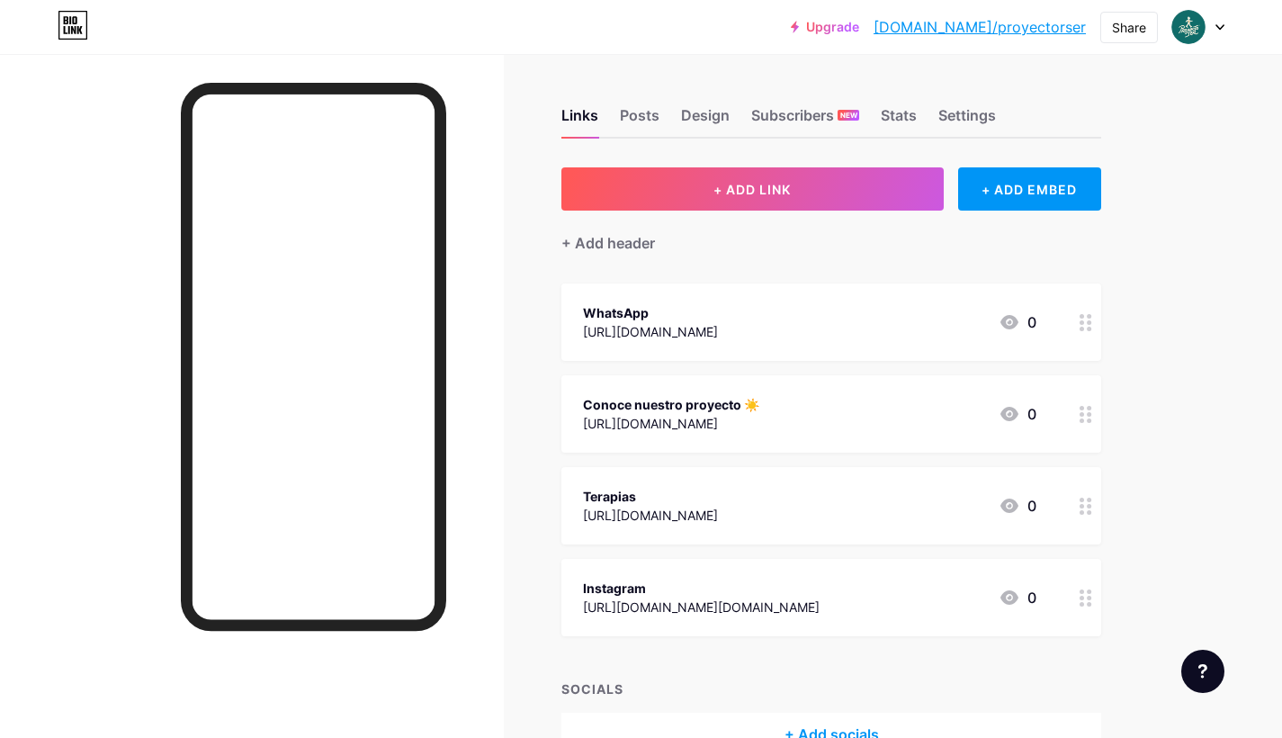
drag, startPoint x: 746, startPoint y: 324, endPoint x: 752, endPoint y: 527, distance: 203.4
click at [752, 527] on span "WhatsApp [URL][DOMAIN_NAME] 0 Conoce nuestro proyecto ☀️ [URL][DOMAIN_NAME] 0 T…" at bounding box center [831, 459] width 540 height 353
click at [1212, 453] on div "Upgrade [DOMAIN_NAME]/proyec... [DOMAIN_NAME]/proyectorser Share Switch account…" at bounding box center [641, 423] width 1282 height 846
